Goal: Find specific page/section

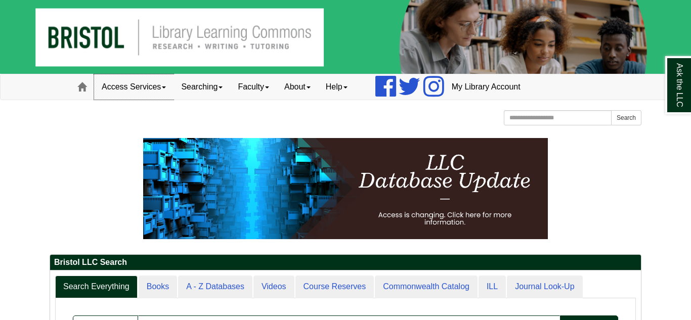
click at [155, 89] on link "Access Services" at bounding box center [133, 86] width 79 height 25
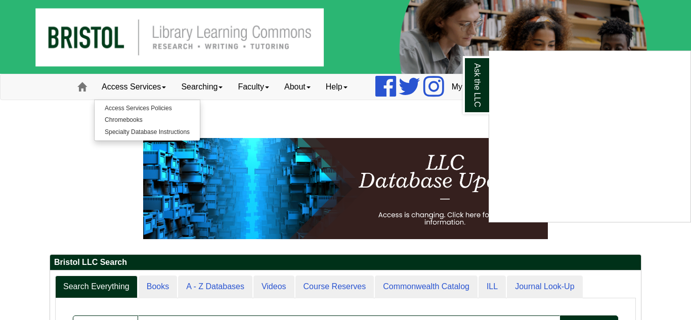
click at [131, 119] on div "Ask the LLC" at bounding box center [345, 160] width 691 height 320
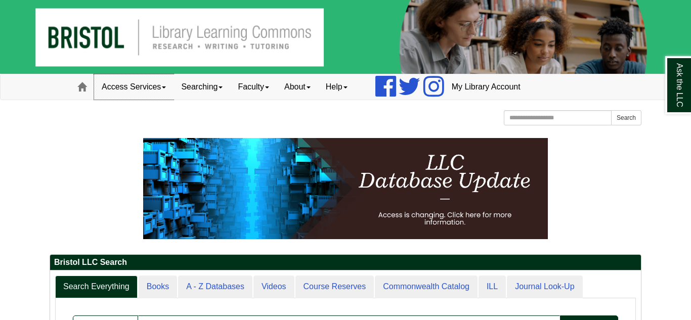
click at [137, 88] on link "Access Services" at bounding box center [133, 86] width 79 height 25
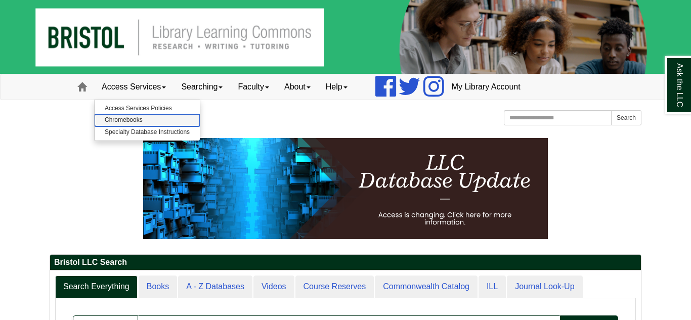
click at [130, 121] on link "Chromebooks" at bounding box center [147, 120] width 105 height 12
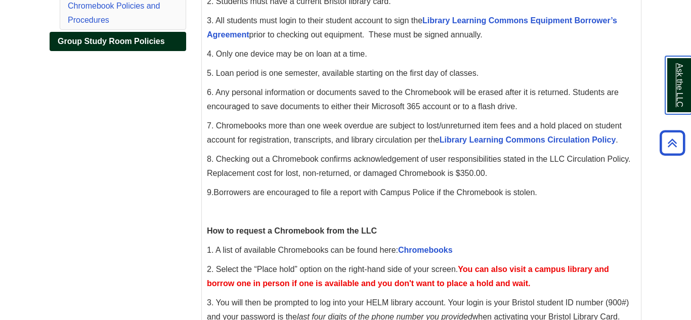
scroll to position [363, 0]
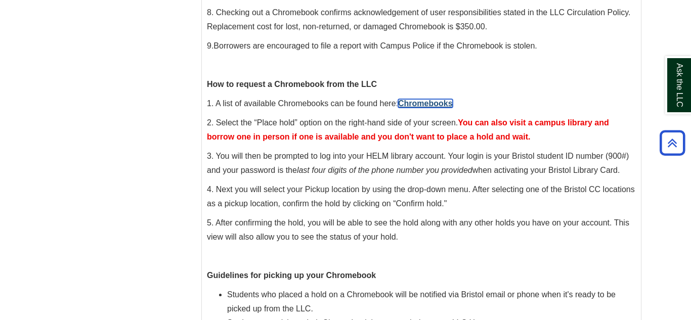
click at [412, 107] on link "Chromebooks" at bounding box center [425, 103] width 55 height 9
